Goal: Task Accomplishment & Management: Manage account settings

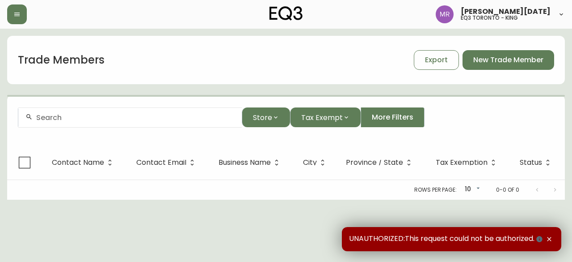
click at [152, 123] on div at bounding box center [130, 117] width 224 height 20
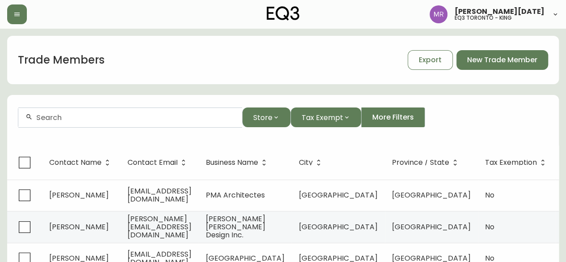
type input "D"
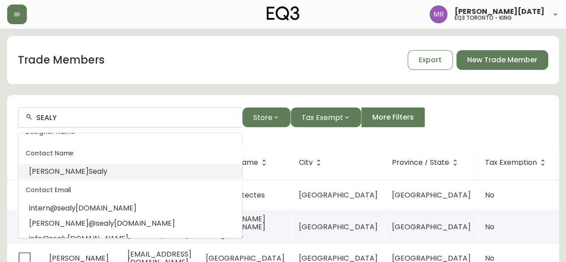
scroll to position [45, 0]
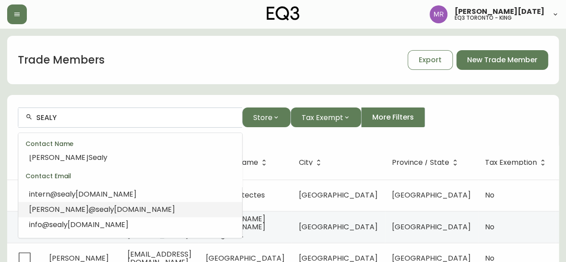
click at [96, 210] on span "sealy" at bounding box center [105, 209] width 18 height 10
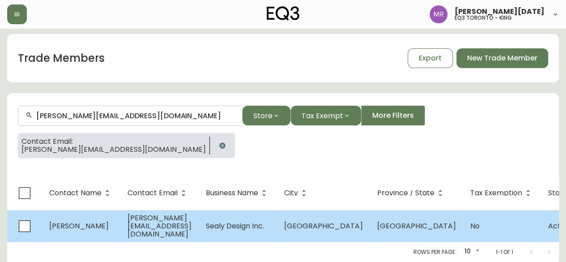
scroll to position [7, 0]
type input "[PERSON_NAME][EMAIL_ADDRESS][DOMAIN_NAME]"
click at [116, 222] on td "[PERSON_NAME]" at bounding box center [81, 226] width 78 height 32
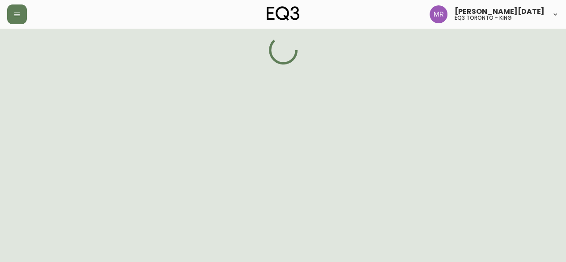
select select "ON"
select select "CA"
select select "CA_EN"
select select "Other"
select select "false"
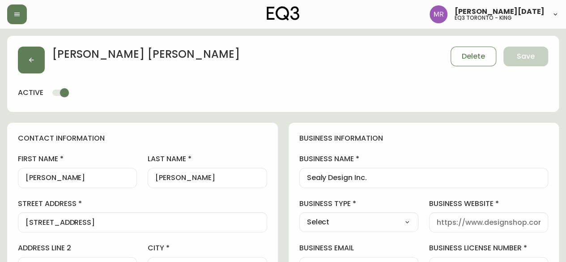
type input "EQ3 Toronto - King"
select select "cjw10z96r007p6gs0hn5531do"
click at [38, 58] on button "button" at bounding box center [31, 60] width 27 height 27
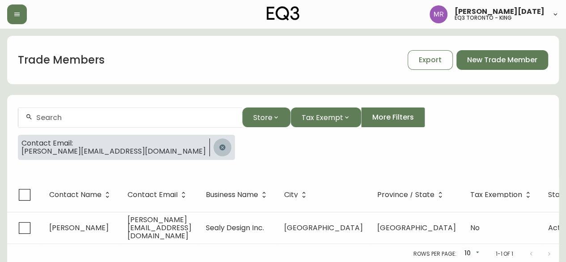
click at [213, 150] on button "button" at bounding box center [222, 147] width 18 height 18
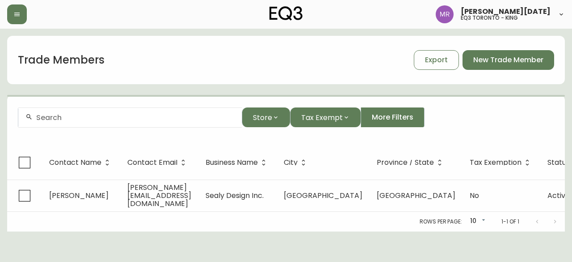
click at [90, 117] on input "text" at bounding box center [135, 117] width 199 height 8
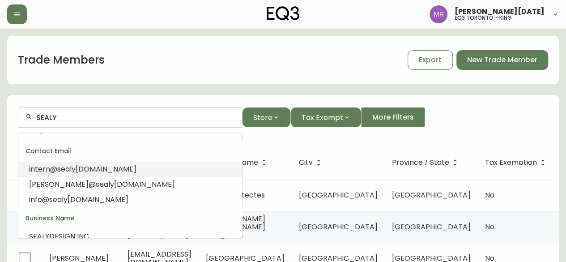
scroll to position [45, 0]
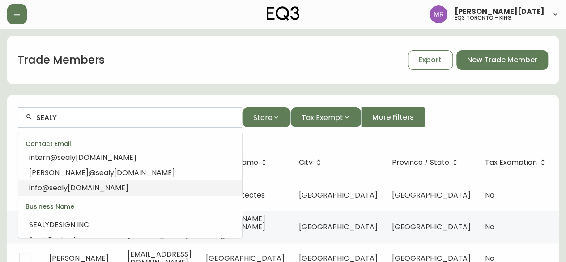
click at [91, 188] on span "[DOMAIN_NAME]" at bounding box center [98, 187] width 61 height 10
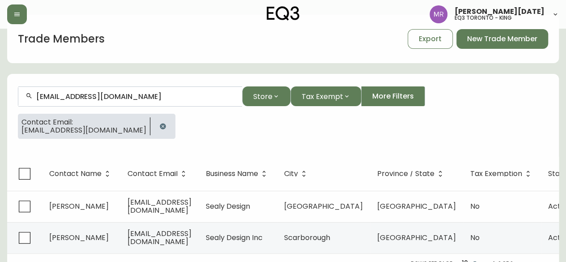
scroll to position [38, 0]
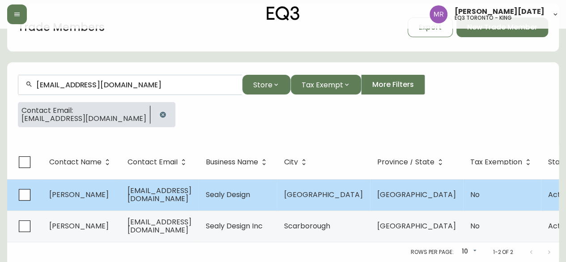
type input "[EMAIL_ADDRESS][DOMAIN_NAME]"
click at [110, 194] on td "[PERSON_NAME]" at bounding box center [81, 194] width 78 height 31
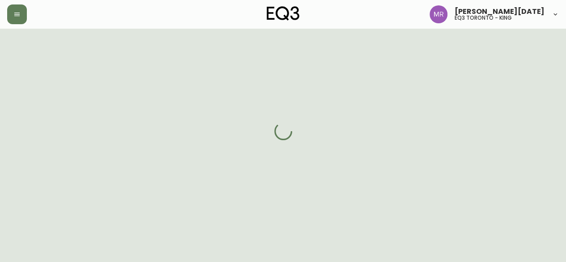
scroll to position [38, 0]
select select "ON"
select select "CA"
select select "CA_EN"
select select "Outreach from a Trade Rep"
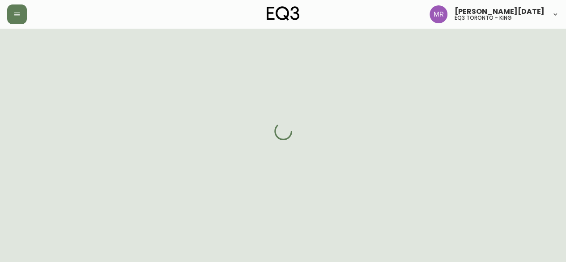
select select "Interior Designer"
select select "cjw10z96r007p6gs0hn5531do"
select select "false"
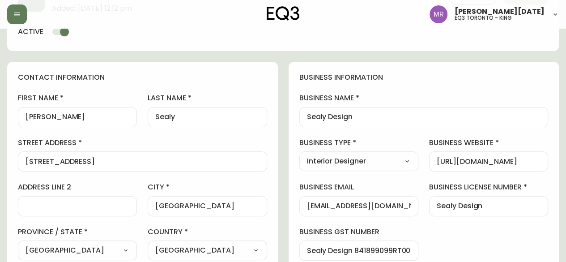
scroll to position [179, 0]
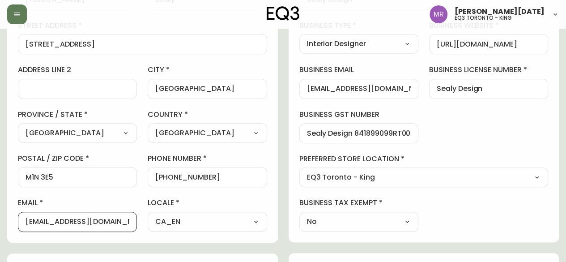
drag, startPoint x: 121, startPoint y: 220, endPoint x: 0, endPoint y: 204, distance: 121.8
click at [0, 204] on main "[PERSON_NAME] Added: [DATE] 12:12 pm Delete Save active contact information fir…" at bounding box center [283, 194] width 566 height 689
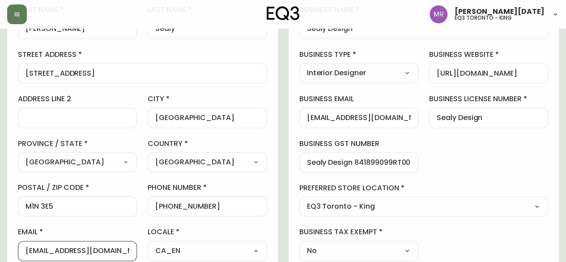
scroll to position [89, 0]
